Goal: Information Seeking & Learning: Find specific fact

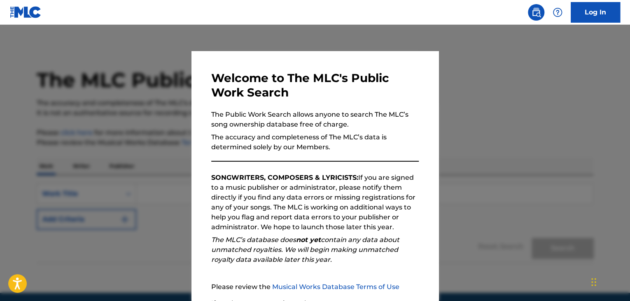
click at [539, 145] on div at bounding box center [315, 175] width 630 height 301
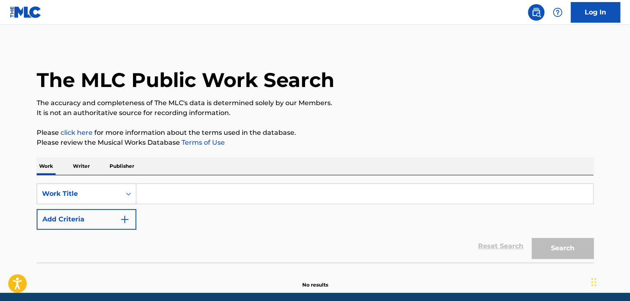
click at [90, 168] on p "Writer" at bounding box center [81, 165] width 22 height 17
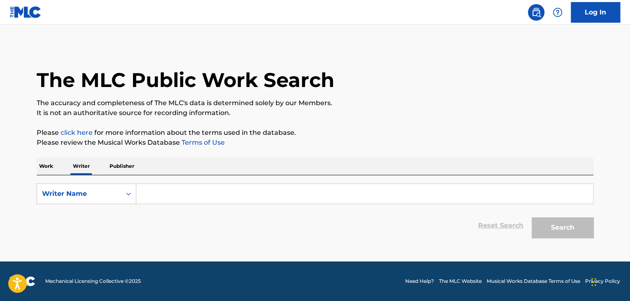
click at [157, 193] on input "Search Form" at bounding box center [364, 194] width 457 height 20
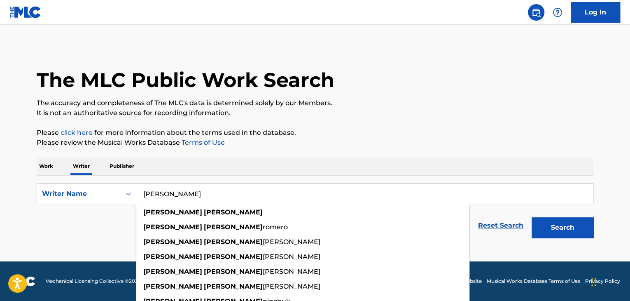
type input "Steven Charles"
click at [532, 217] on button "Search" at bounding box center [563, 227] width 62 height 21
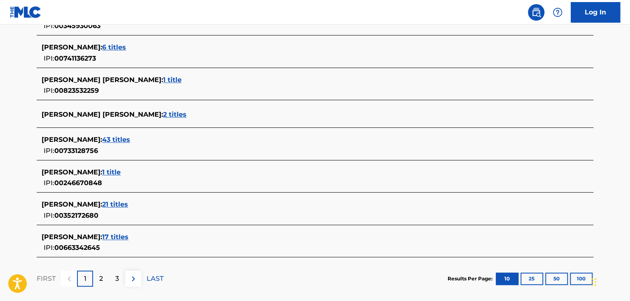
scroll to position [313, 0]
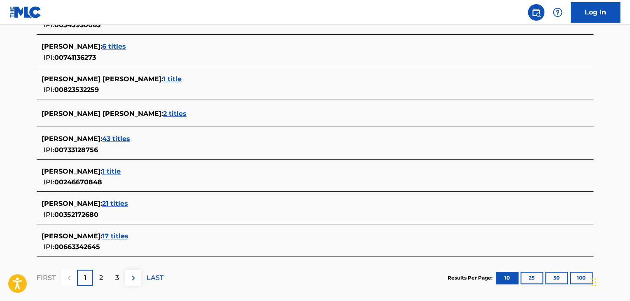
click at [115, 237] on span "17 titles" at bounding box center [115, 236] width 26 height 8
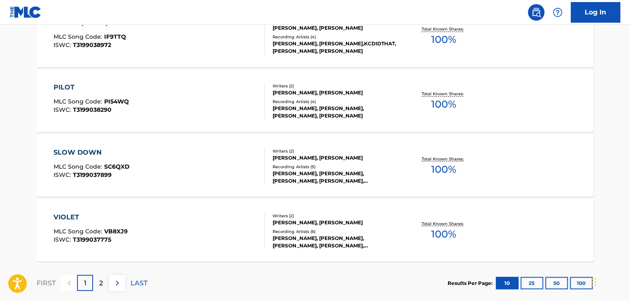
scroll to position [665, 0]
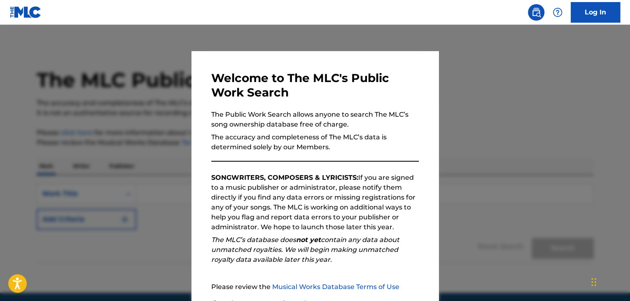
click at [573, 166] on div at bounding box center [315, 175] width 630 height 301
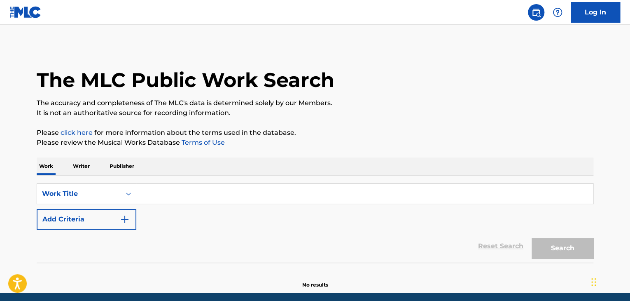
click at [83, 168] on p "Writer" at bounding box center [81, 165] width 22 height 17
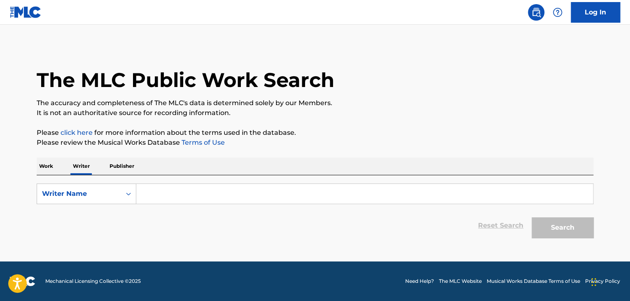
click at [181, 197] on input "Search Form" at bounding box center [364, 194] width 457 height 20
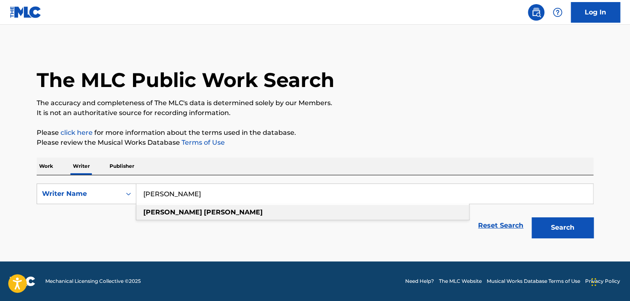
click at [170, 208] on div "john eason" at bounding box center [302, 212] width 333 height 15
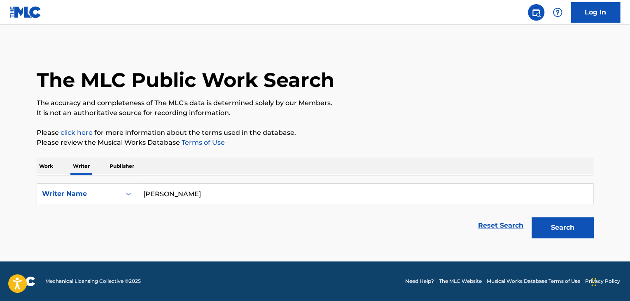
click at [554, 229] on button "Search" at bounding box center [563, 227] width 62 height 21
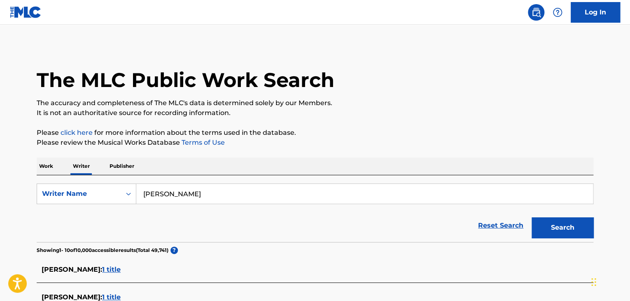
click at [8, 254] on main "The MLC Public Work Search The accuracy and completeness of The MLC's data is d…" at bounding box center [315, 301] width 630 height 553
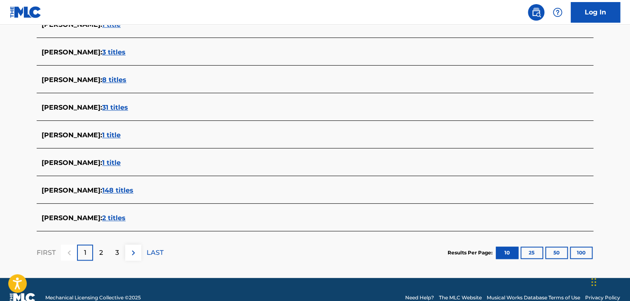
scroll to position [316, 0]
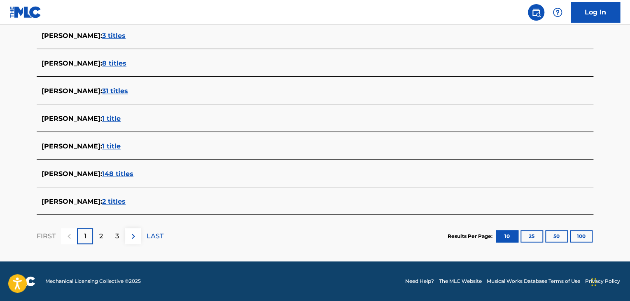
click at [102, 202] on span "2 titles" at bounding box center [113, 201] width 23 height 8
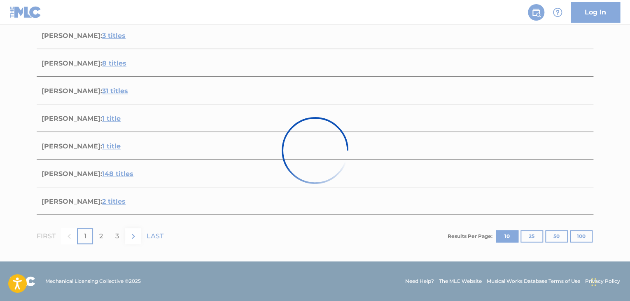
scroll to position [186, 0]
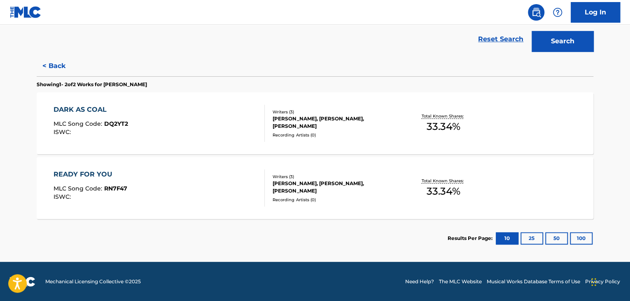
click at [572, 238] on button "100" at bounding box center [581, 238] width 23 height 12
click at [48, 59] on button "< Back" at bounding box center [61, 66] width 49 height 21
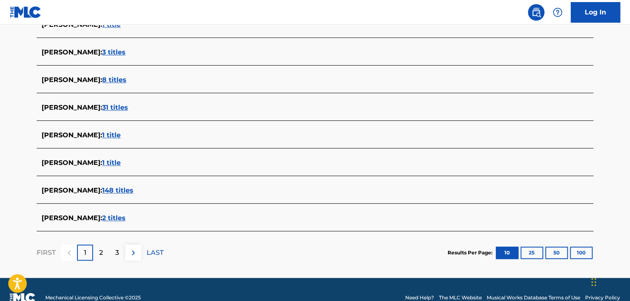
scroll to position [302, 0]
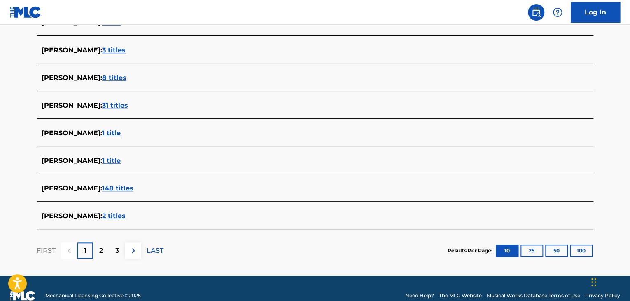
click at [585, 251] on button "100" at bounding box center [581, 250] width 23 height 12
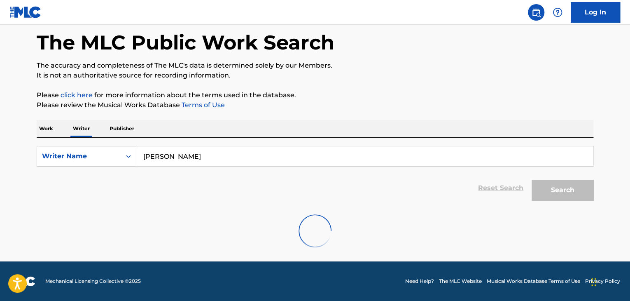
click at [164, 152] on input "john eason" at bounding box center [364, 156] width 457 height 20
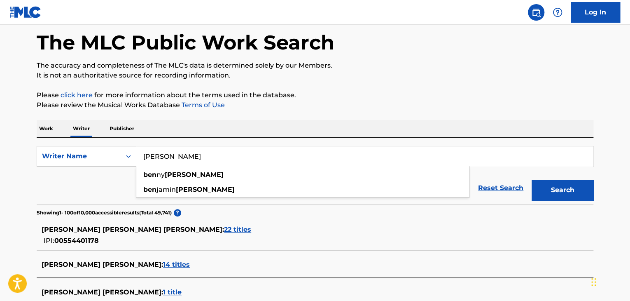
type input "Ben Jarrell"
click at [532, 180] on button "Search" at bounding box center [563, 190] width 62 height 21
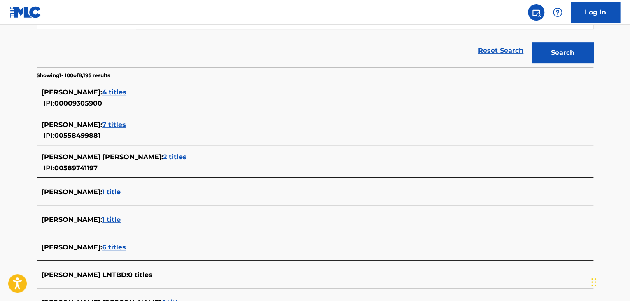
scroll to position [0, 0]
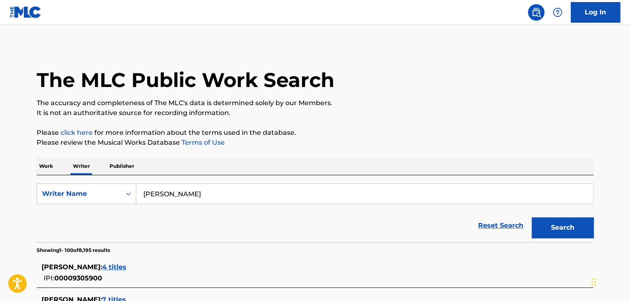
click at [19, 9] on img at bounding box center [26, 12] width 32 height 12
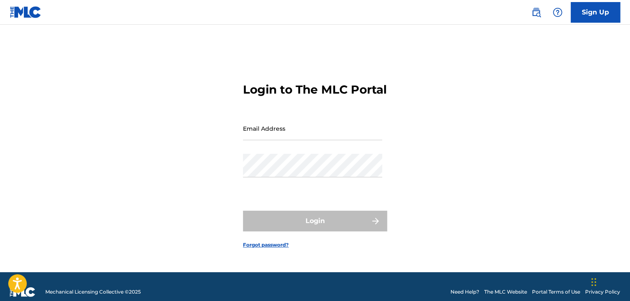
click at [23, 9] on img at bounding box center [26, 12] width 32 height 12
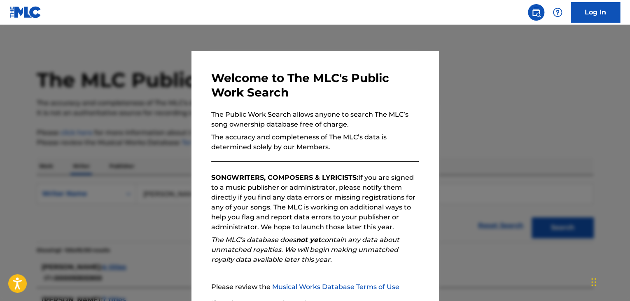
click at [109, 50] on div at bounding box center [315, 175] width 630 height 301
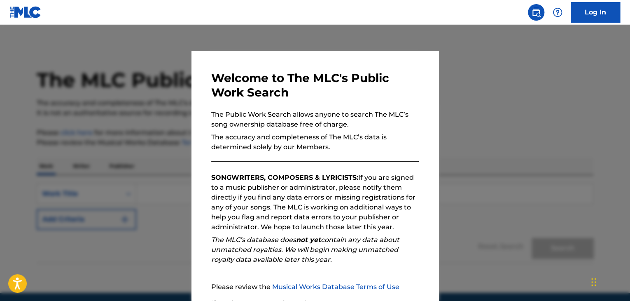
click at [501, 213] on div at bounding box center [315, 175] width 630 height 301
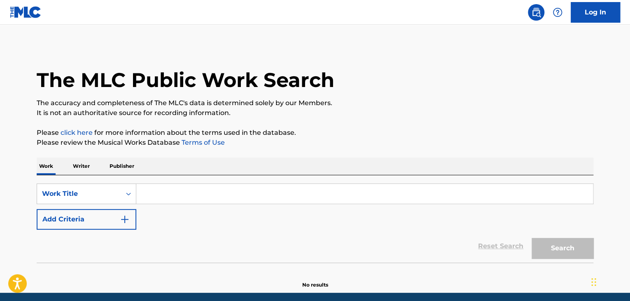
click at [272, 195] on input "Search Form" at bounding box center [364, 194] width 457 height 20
click at [89, 163] on p "Writer" at bounding box center [81, 165] width 22 height 17
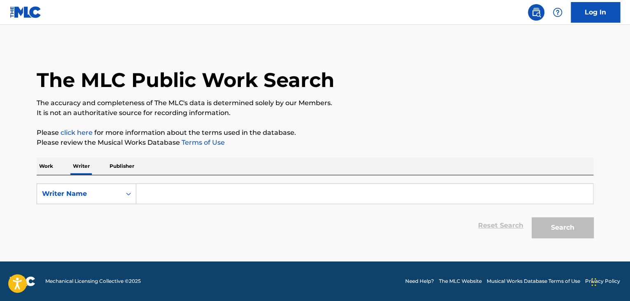
click at [176, 188] on input "Search Form" at bounding box center [364, 194] width 457 height 20
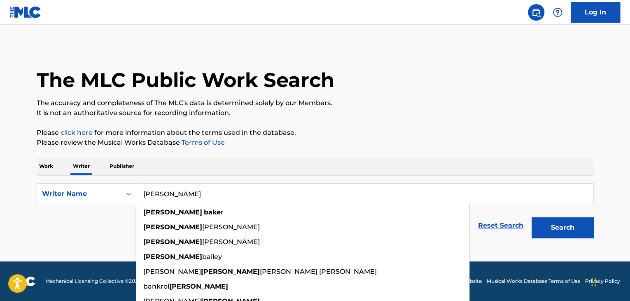
type input "[PERSON_NAME]"
click at [532, 217] on button "Search" at bounding box center [563, 227] width 62 height 21
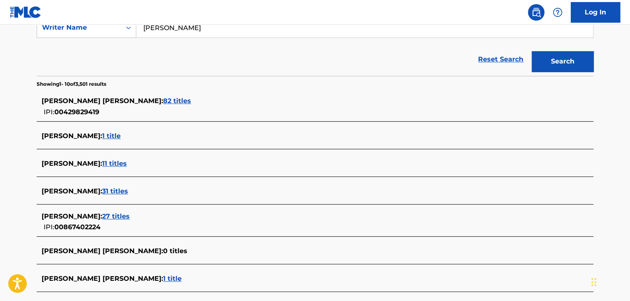
scroll to position [167, 0]
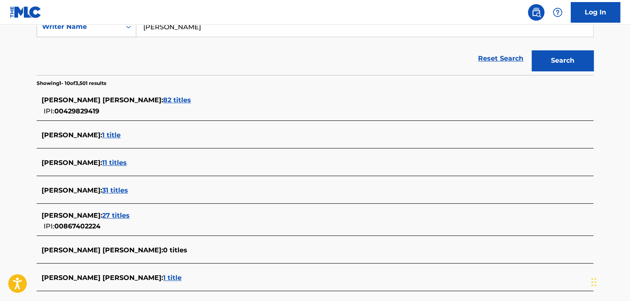
drag, startPoint x: 120, startPoint y: 188, endPoint x: 112, endPoint y: 187, distance: 7.9
click at [112, 187] on span "31 titles" at bounding box center [115, 190] width 26 height 8
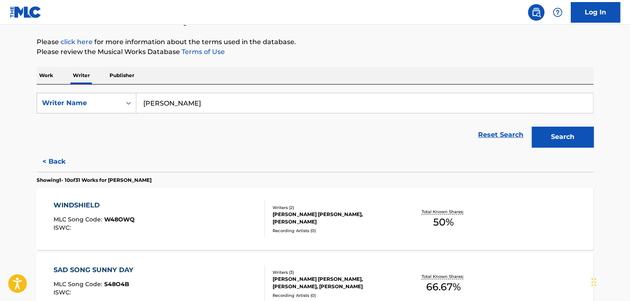
scroll to position [0, 0]
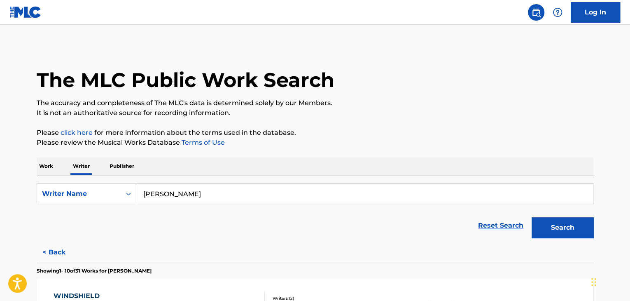
click at [21, 14] on img at bounding box center [26, 12] width 32 height 12
